Goal: Use online tool/utility: Utilize a website feature to perform a specific function

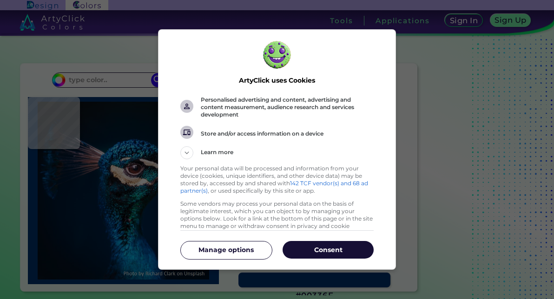
click at [320, 251] on p "Consent" at bounding box center [328, 249] width 91 height 9
type input "#011528"
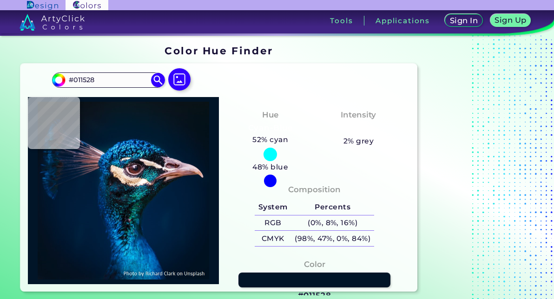
click at [96, 80] on input "#011528" at bounding box center [108, 80] width 86 height 13
click at [113, 81] on input "#011528" at bounding box center [108, 80] width 86 height 13
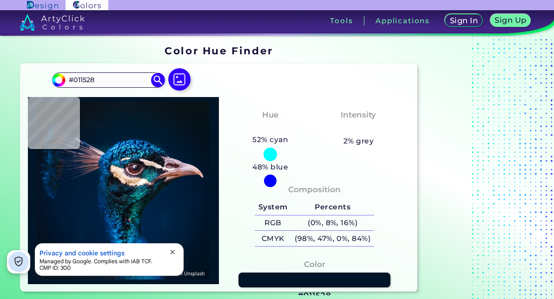
click at [113, 81] on input "#011528" at bounding box center [108, 80] width 86 height 13
click at [181, 76] on img at bounding box center [179, 79] width 22 height 22
click at [0, 0] on input "file" at bounding box center [0, 0] width 0 height 0
type input "#071218"
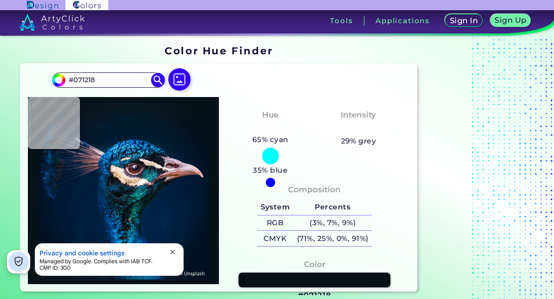
click at [116, 78] on input "#071218" at bounding box center [108, 80] width 86 height 13
drag, startPoint x: 116, startPoint y: 78, endPoint x: 36, endPoint y: 73, distance: 80.6
click at [36, 73] on div "#071218 #071218 Acadia ◉ Acid Green ◉ Aero Blue ◉ Alabaster ◉ Albescent White ◉…" at bounding box center [218, 178] width 397 height 228
paste input
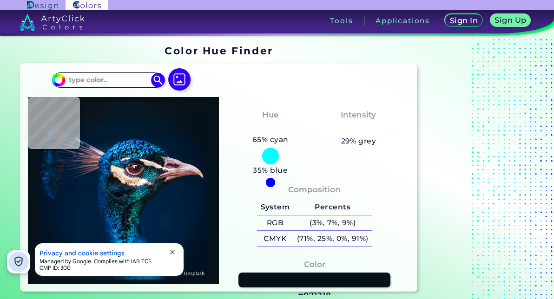
click at [183, 80] on img at bounding box center [179, 79] width 22 height 22
click at [0, 0] on input "file" at bounding box center [0, 0] width 0 height 0
type input "#081420"
type input "#001a35"
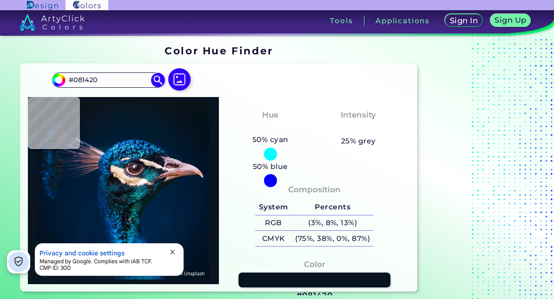
type input "#001A35"
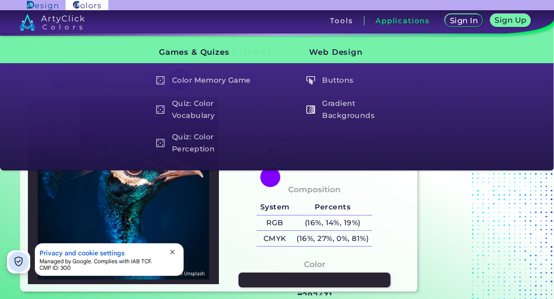
type input "#292431"
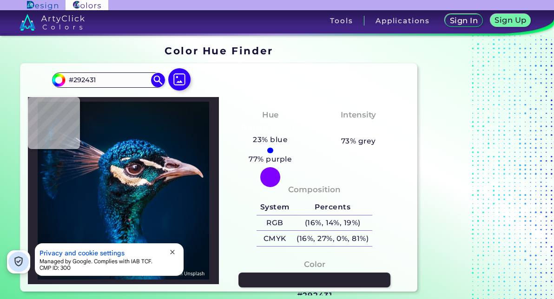
click at [173, 81] on img at bounding box center [179, 79] width 22 height 22
click at [0, 0] on input "file" at bounding box center [0, 0] width 0 height 0
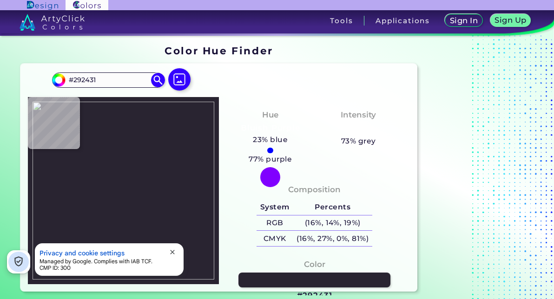
type input "#fffeff"
type input "#FFFEFF"
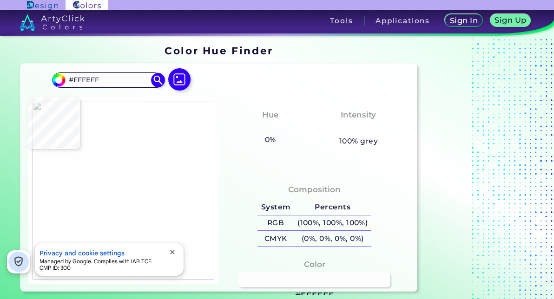
type input "#ab88be"
type input "#AB88BE"
type input "#ad88be"
type input "#AD88BE"
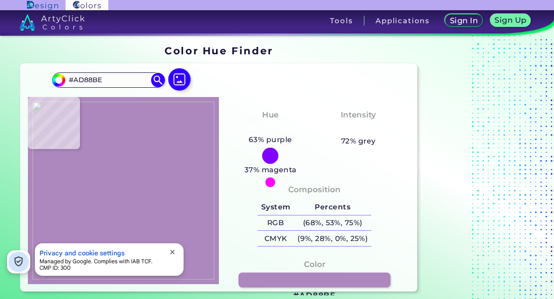
type input "#ad87be"
type input "#AD87BE"
type input "#ad88be"
type input "#AD88BE"
type input "#ab88be"
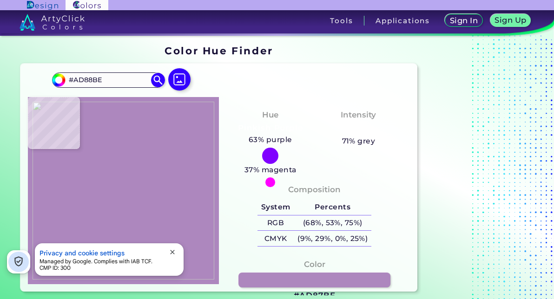
type input "#AB88BE"
type input "#ad88be"
type input "#AD88BE"
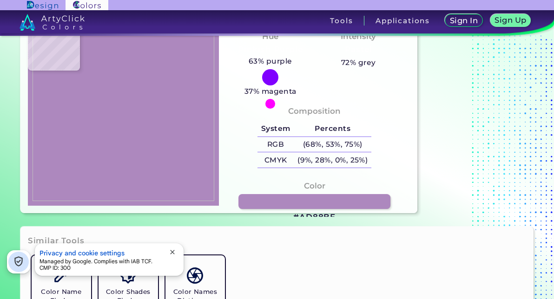
scroll to position [93, 0]
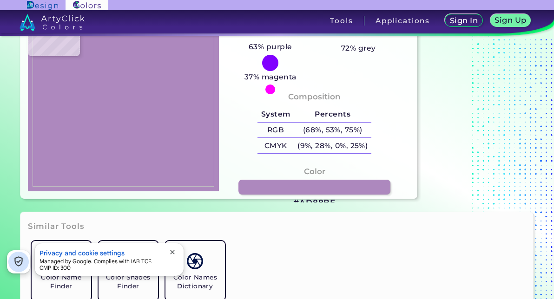
click at [301, 188] on link at bounding box center [315, 187] width 152 height 15
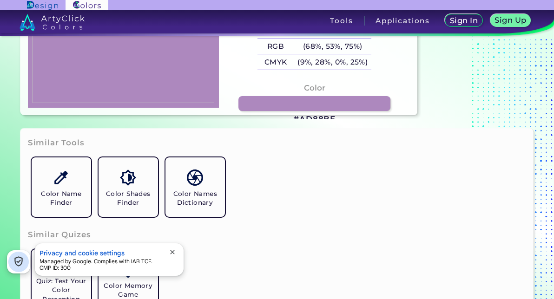
scroll to position [186, 0]
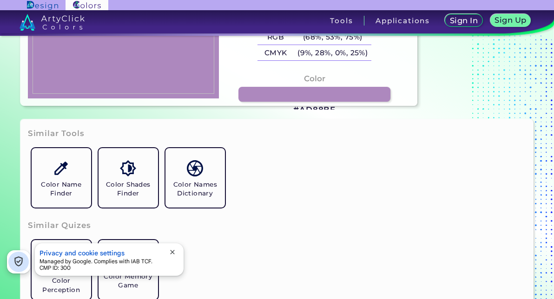
click at [281, 98] on link at bounding box center [315, 94] width 152 height 15
type input "#ffffff"
type input "#FFFFFF"
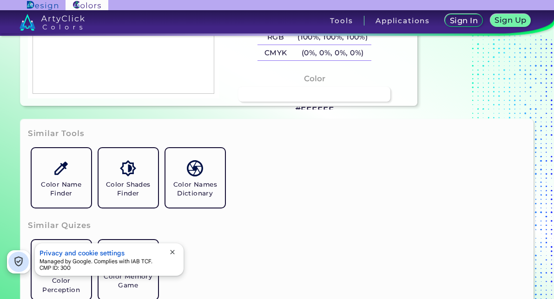
type input "#ac87be"
type input "#AC87BE"
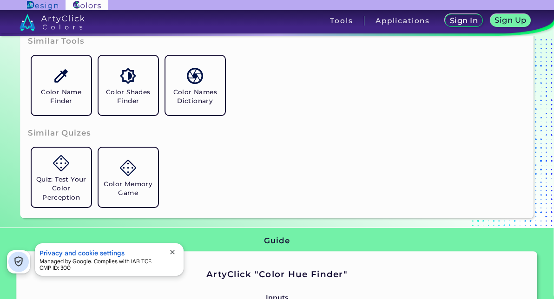
scroll to position [279, 0]
click at [178, 95] on h5 "Color Names Dictionary" at bounding box center [195, 96] width 52 height 18
